Goal: Task Accomplishment & Management: Manage account settings

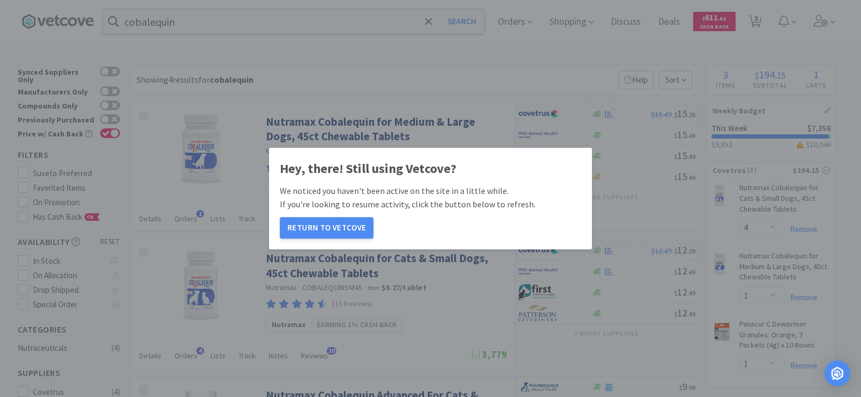
select select "4"
select select "1"
click at [330, 224] on button "Return to Vetcove" at bounding box center [327, 228] width 94 height 22
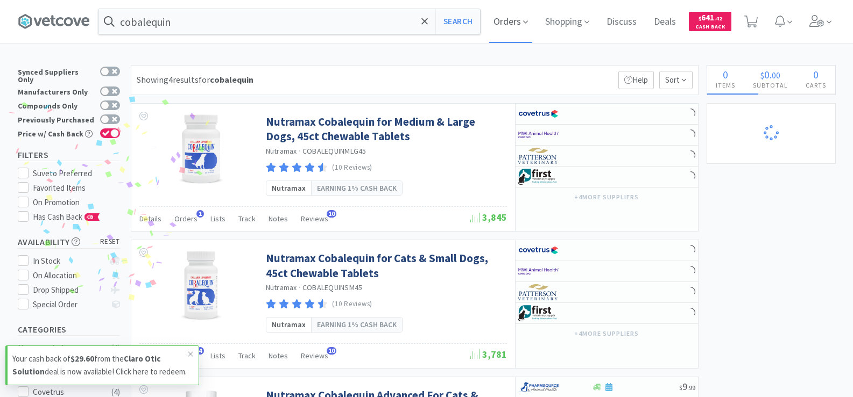
click at [517, 24] on span "Orders" at bounding box center [510, 21] width 43 height 43
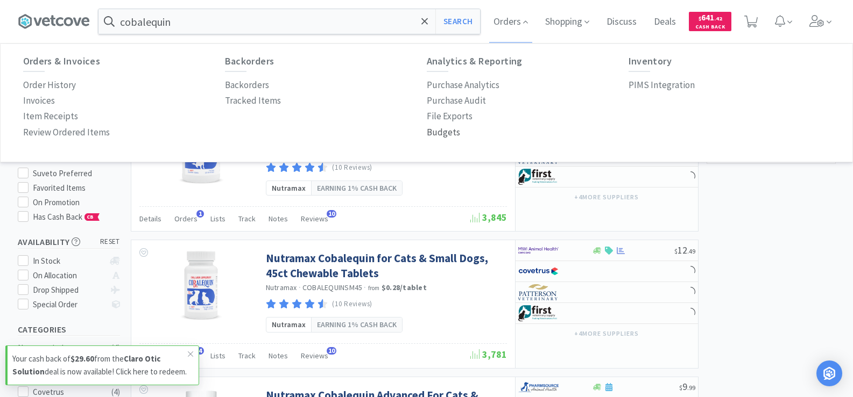
click at [446, 129] on p "Budgets" at bounding box center [443, 132] width 33 height 15
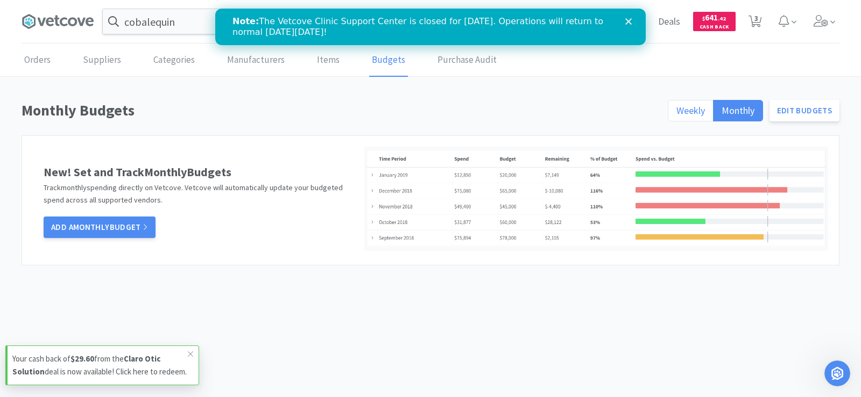
click at [692, 114] on span "Weekly" at bounding box center [690, 110] width 29 height 12
click at [676, 114] on input "Weekly" at bounding box center [676, 114] width 0 height 0
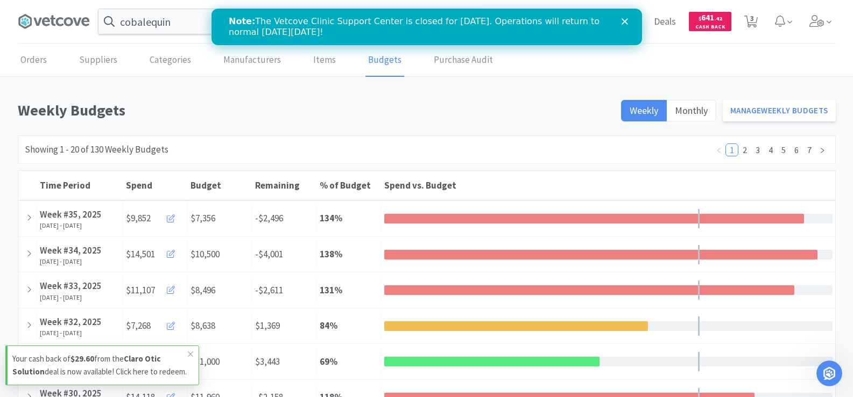
click at [143, 102] on h1 "Weekly Budgets" at bounding box center [316, 110] width 597 height 24
click at [776, 110] on link "Manage Weekly Budgets" at bounding box center [778, 111] width 113 height 22
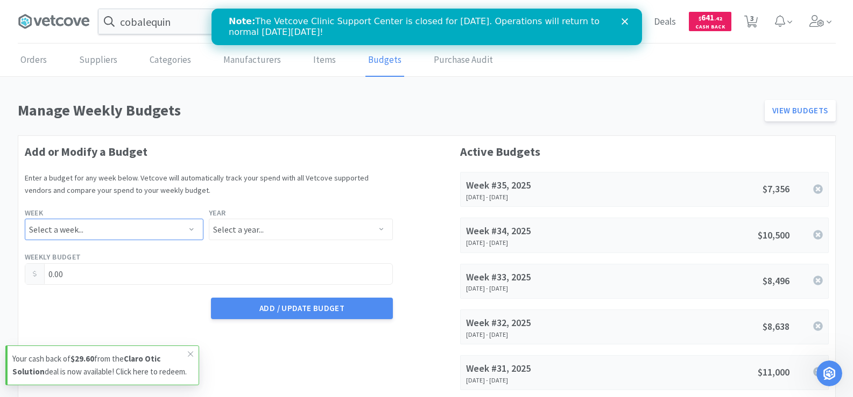
click at [170, 226] on select "Select a week... Week 1 ([DATE] - [DATE]) Week 2 ([DATE] - [DATE]) Week 3 ([DAT…" at bounding box center [114, 230] width 179 height 22
select select "36"
click at [25, 219] on select "Select a week... Week 1 ([DATE] - [DATE]) Week 2 ([DATE] - [DATE]) Week 3 ([DAT…" at bounding box center [114, 230] width 179 height 22
click at [250, 228] on select "Select a year... 2023 2024 2025 2026 2027 2028 2029 2030 2031 2032 2033 2034" at bounding box center [301, 230] width 184 height 22
select select "2025"
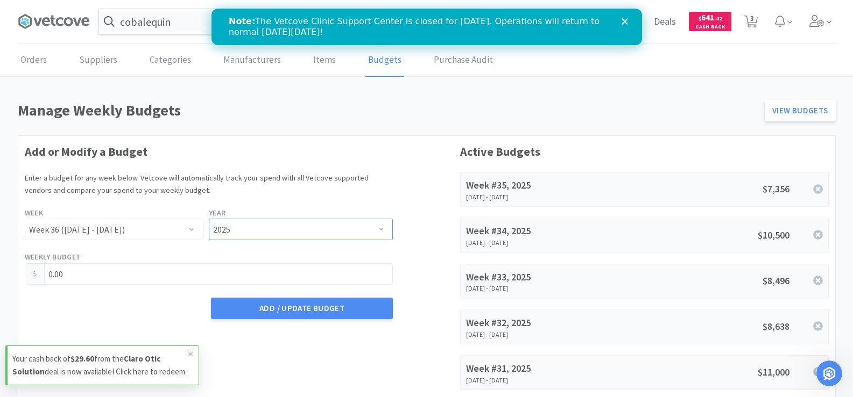
click at [209, 219] on select "Select a year... 2023 2024 2025 2026 2027 2028 2029 2030 2031 2032 2033 2034" at bounding box center [301, 230] width 184 height 22
drag, startPoint x: 106, startPoint y: 282, endPoint x: 13, endPoint y: 268, distance: 93.6
type input "9,071.00"
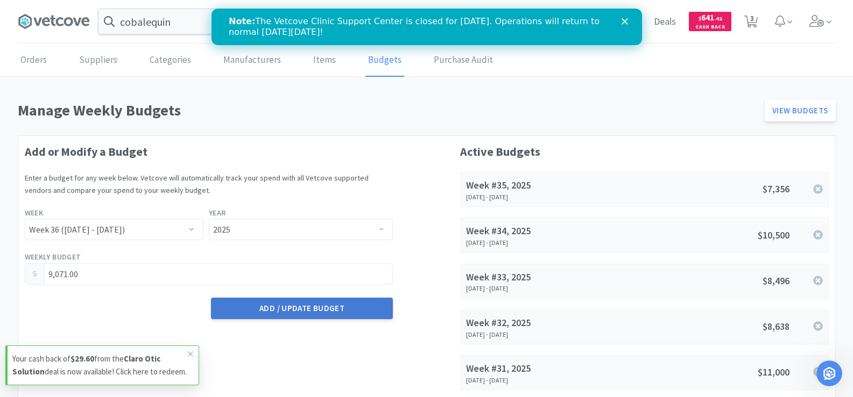
click at [267, 313] on button "Add / Update Budget" at bounding box center [302, 309] width 182 height 22
